Goal: Check status

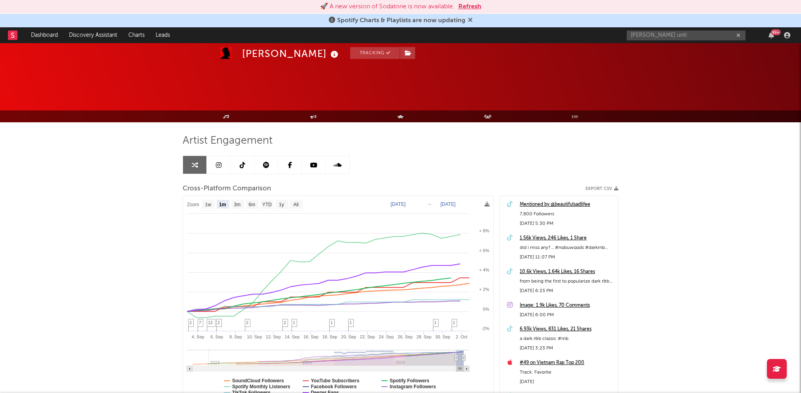
select select "1m"
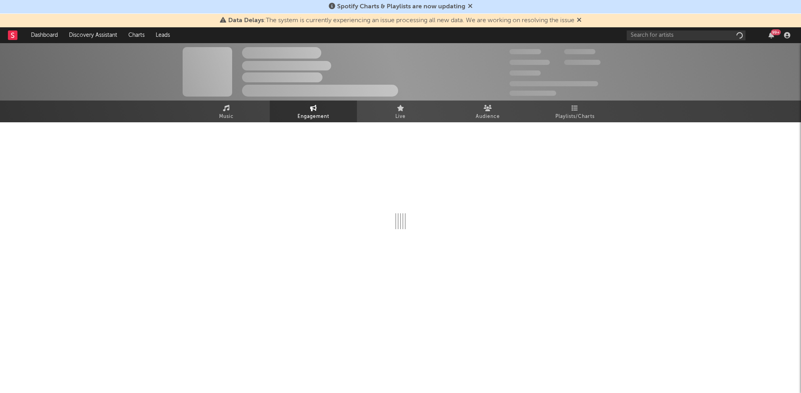
select select "1w"
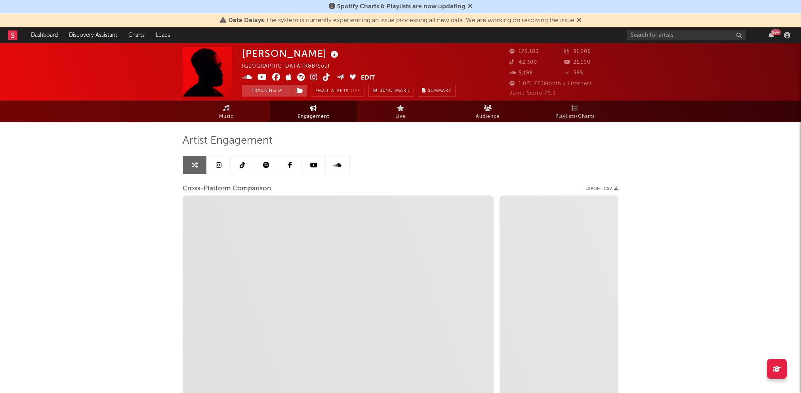
click at [230, 115] on span "Music" at bounding box center [226, 117] width 15 height 10
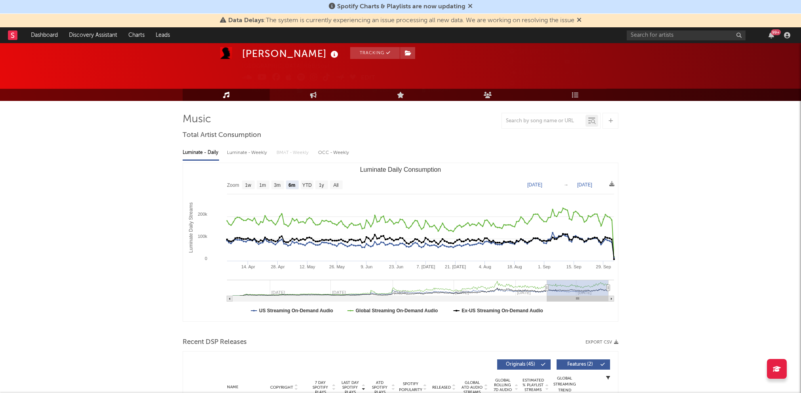
scroll to position [23, 0]
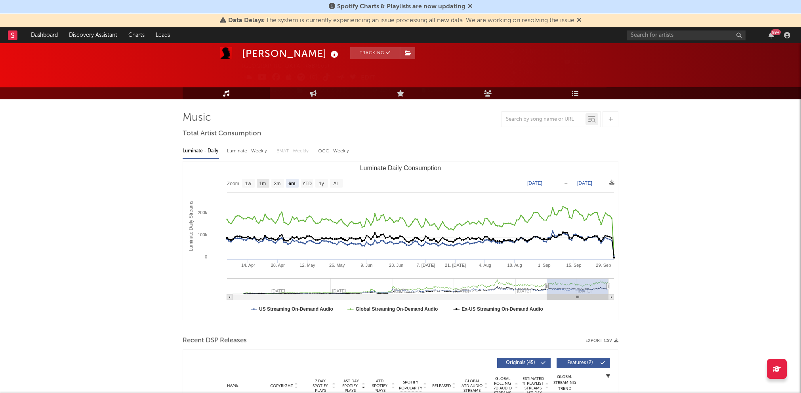
click at [261, 182] on text "1m" at bounding box center [262, 184] width 7 height 6
select select "1m"
type input "2025-09-04"
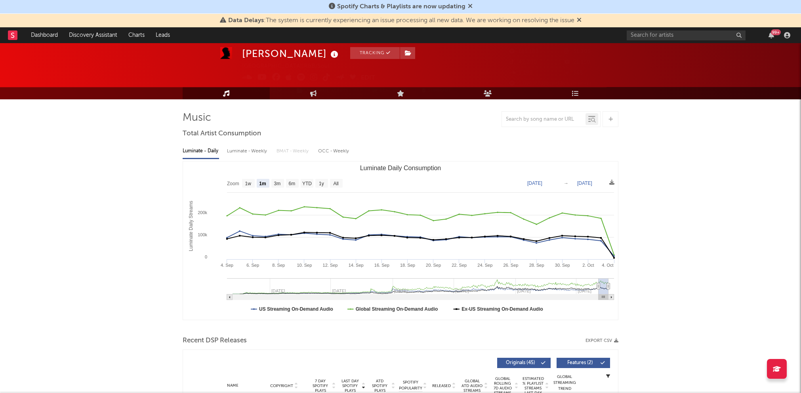
click at [240, 148] on div "Luminate - Weekly" at bounding box center [248, 151] width 42 height 13
select select "6m"
